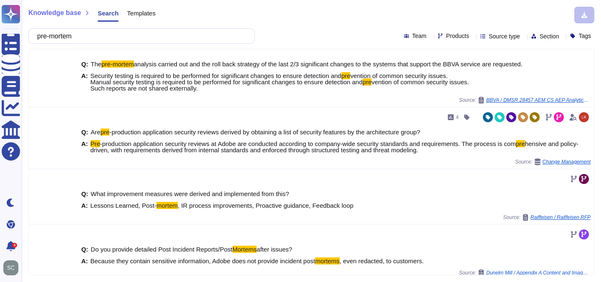
scroll to position [264, 0]
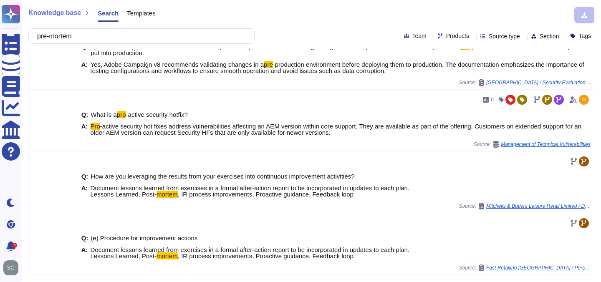
click at [32, 35] on div "pre-mortem" at bounding box center [141, 35] width 226 height 15
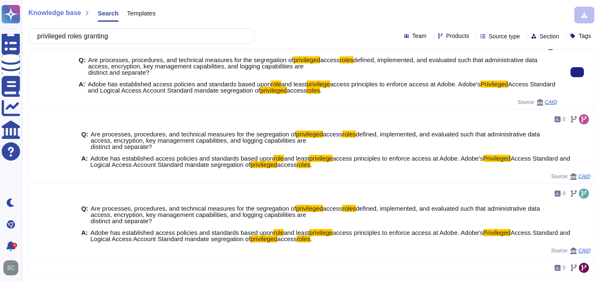
scroll to position [157, 0]
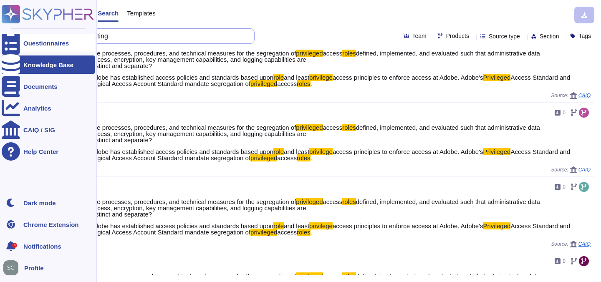
drag, startPoint x: 122, startPoint y: 37, endPoint x: 11, endPoint y: 38, distance: 110.7
click at [11, 38] on div "Questionnaires Knowledge Base Documents Analytics CAIQ / SIG Help Center Dark m…" at bounding box center [300, 141] width 601 height 282
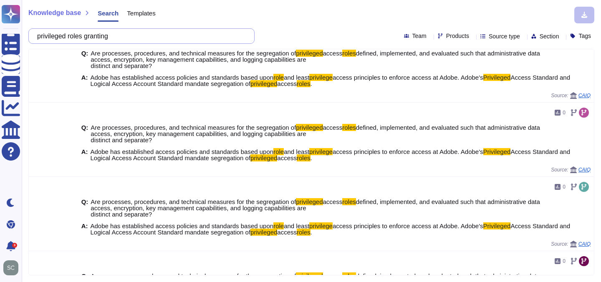
click at [124, 35] on input "privileged roles granting" at bounding box center [139, 36] width 213 height 15
drag, startPoint x: 124, startPoint y: 35, endPoint x: 41, endPoint y: 35, distance: 83.5
click at [41, 35] on input "privileged roles granting" at bounding box center [139, 36] width 213 height 15
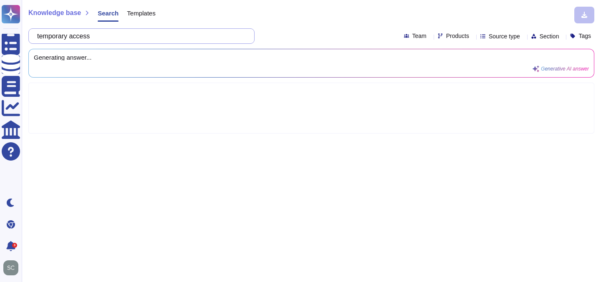
type input "temporary access"
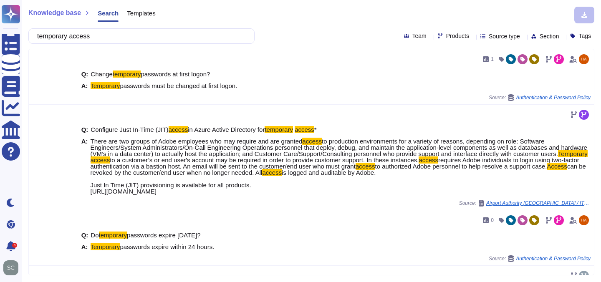
click at [473, 103] on icon at bounding box center [566, 156] width 187 height 107
type input "comm"
click at [421, 74] on div at bounding box center [423, 76] width 7 height 7
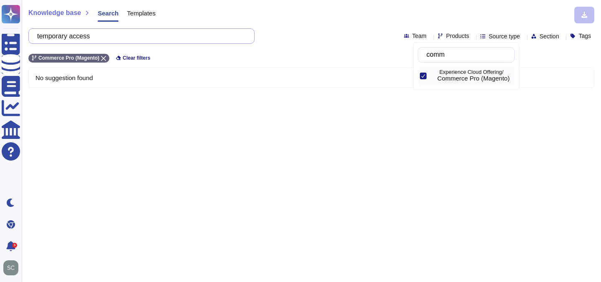
click at [93, 37] on input "temporary access" at bounding box center [139, 36] width 213 height 15
click at [446, 37] on span "Products" at bounding box center [457, 36] width 23 height 6
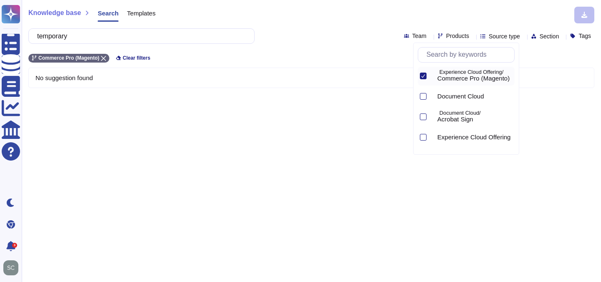
click at [423, 76] on icon at bounding box center [423, 75] width 4 height 3
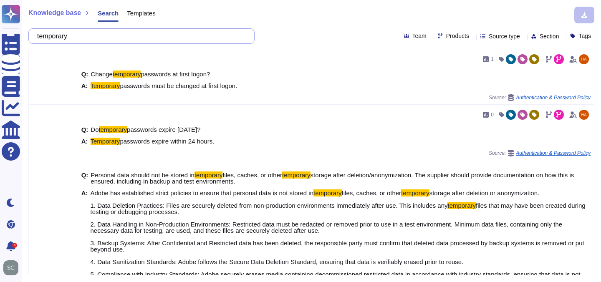
click at [94, 41] on input "temporary" at bounding box center [139, 36] width 213 height 15
click at [96, 40] on input "temporary" at bounding box center [139, 36] width 213 height 15
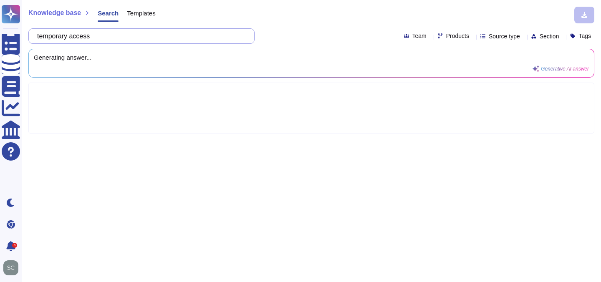
type input "temporary access"
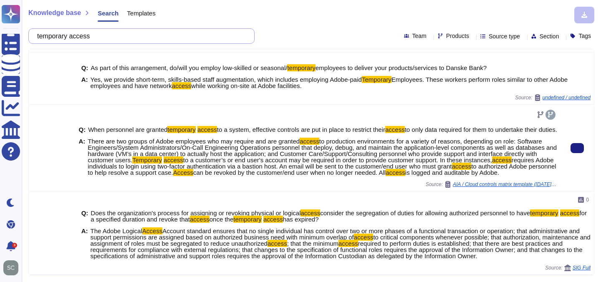
scroll to position [366, 0]
drag, startPoint x: 86, startPoint y: 133, endPoint x: 203, endPoint y: 180, distance: 126.5
click at [203, 180] on div "Q: When personnel are granted temporary access to a system, effective controls …" at bounding box center [318, 148] width 479 height 80
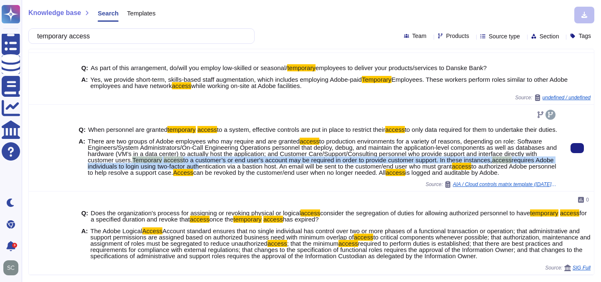
drag, startPoint x: 198, startPoint y: 152, endPoint x: 300, endPoint y: 157, distance: 101.6
click at [300, 157] on span "There are two groups of Adobe employees who may require and are granted access …" at bounding box center [323, 157] width 470 height 38
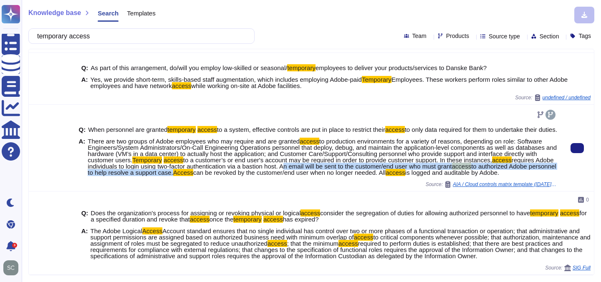
drag, startPoint x: 386, startPoint y: 161, endPoint x: 301, endPoint y: 169, distance: 85.1
click at [301, 168] on span "There are two groups of Adobe employees who may require and are granted access …" at bounding box center [323, 157] width 470 height 38
drag, startPoint x: 189, startPoint y: 172, endPoint x: 79, endPoint y: 135, distance: 115.4
click at [79, 138] on div "A: There are two groups of Adobe employees who may require and are granted acce…" at bounding box center [318, 157] width 479 height 38
click at [179, 163] on span "to authorized Adobe personnel to help resolve a support case." at bounding box center [322, 169] width 469 height 13
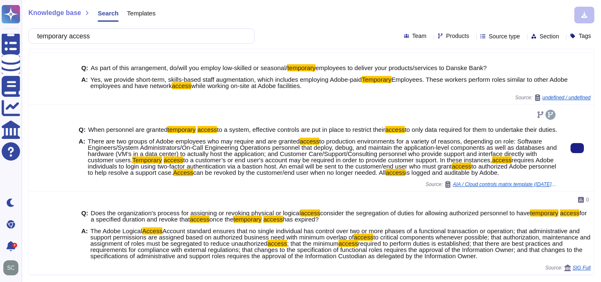
drag, startPoint x: 190, startPoint y: 173, endPoint x: 84, endPoint y: 137, distance: 111.5
click at [84, 138] on div "A: There are two groups of Adobe employees who may require and are granted acce…" at bounding box center [318, 157] width 479 height 38
copy div "There are two groups of Adobe employees who may require and are granted access …"
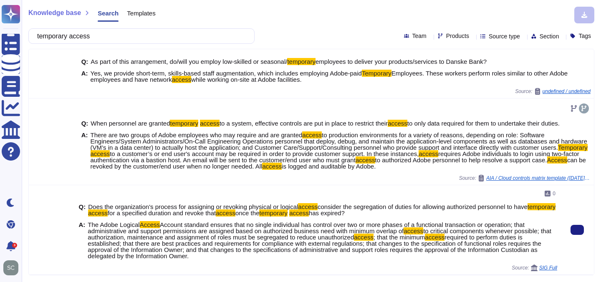
scroll to position [353, 0]
